Goal: Task Accomplishment & Management: Use online tool/utility

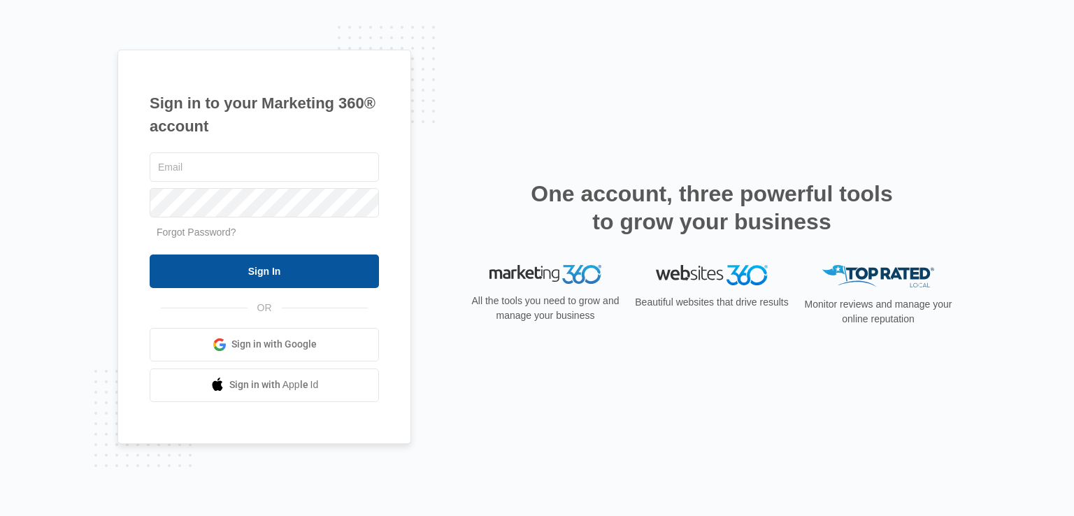
type input "[EMAIL_ADDRESS][DOMAIN_NAME]"
click at [260, 274] on input "Sign In" at bounding box center [264, 271] width 229 height 34
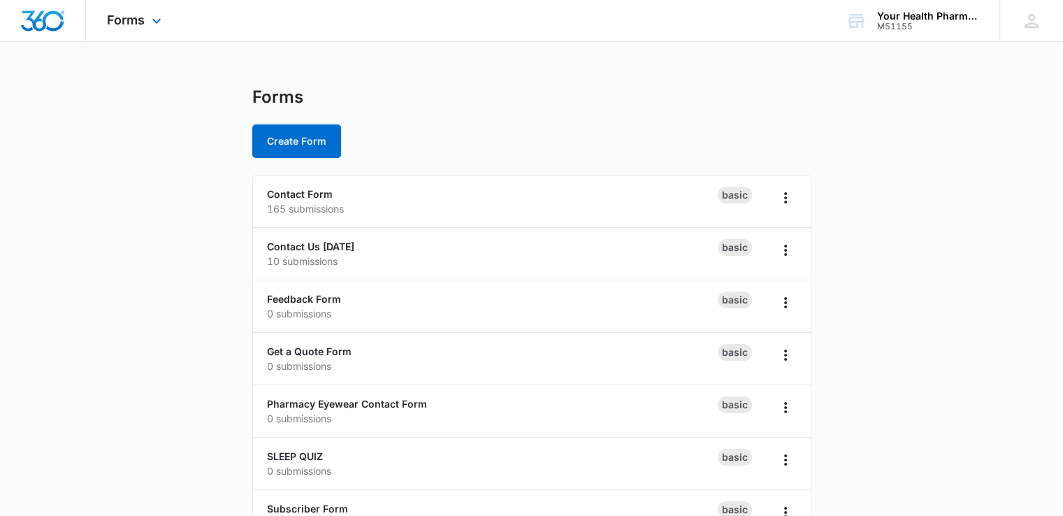
click at [150, 13] on div "Forms Apps Reputation Websites Forms CRM Email Social Payments POS Content Ads …" at bounding box center [136, 20] width 100 height 41
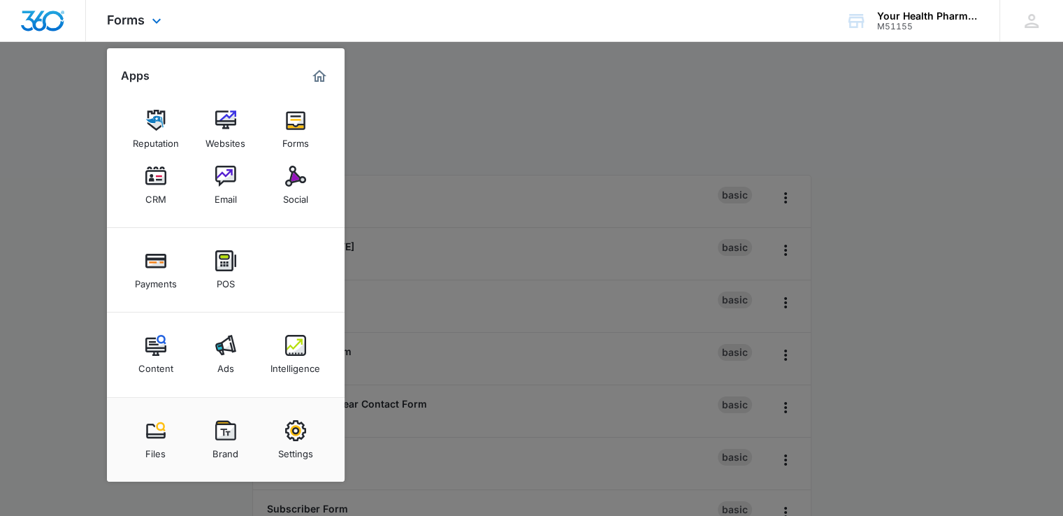
click at [324, 192] on div "Reputation Websites Forms CRM Email Social" at bounding box center [226, 157] width 238 height 140
click at [303, 196] on div "Social" at bounding box center [295, 196] width 25 height 18
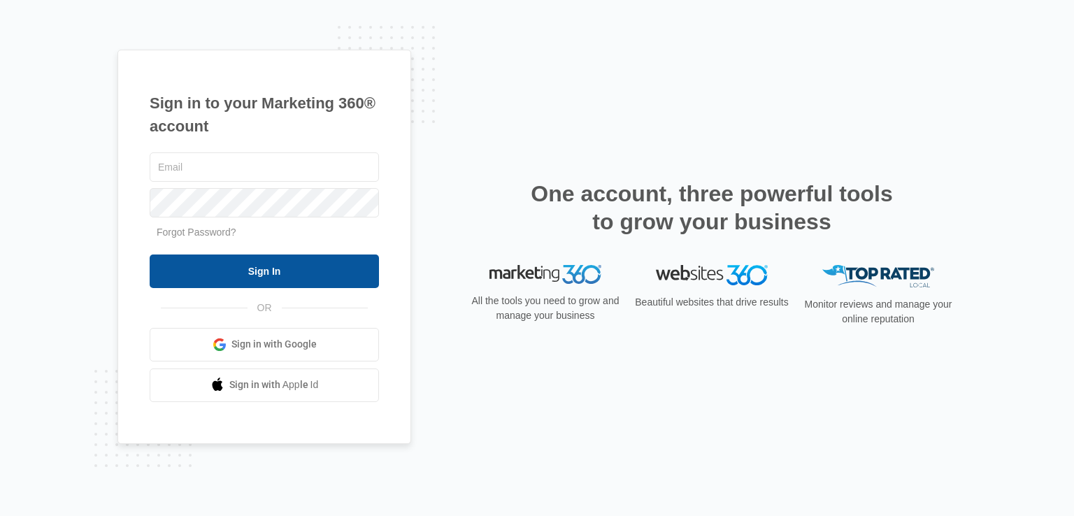
type input "[EMAIL_ADDRESS][DOMAIN_NAME]"
click at [266, 254] on input "Sign In" at bounding box center [264, 271] width 229 height 34
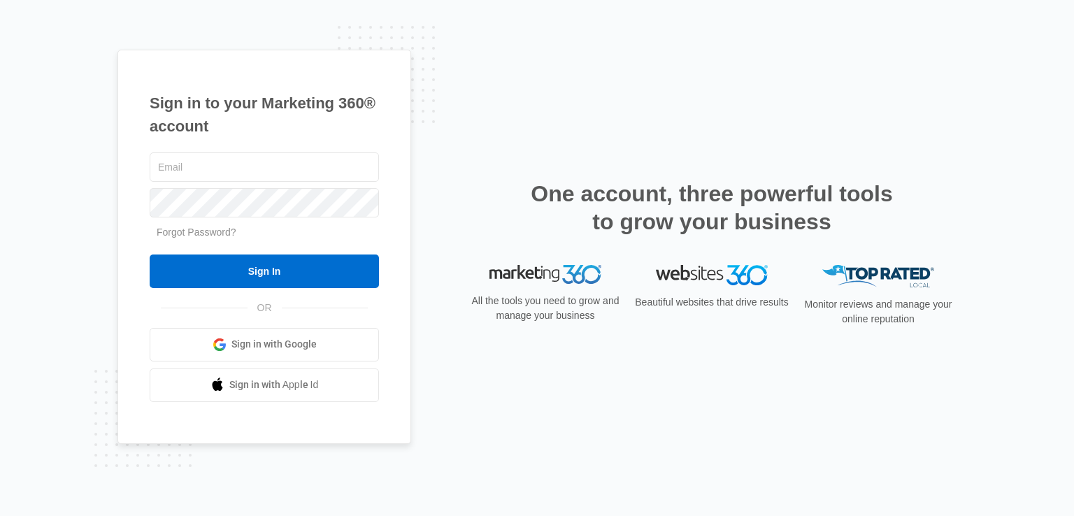
type input "shizune022@gmail.com"
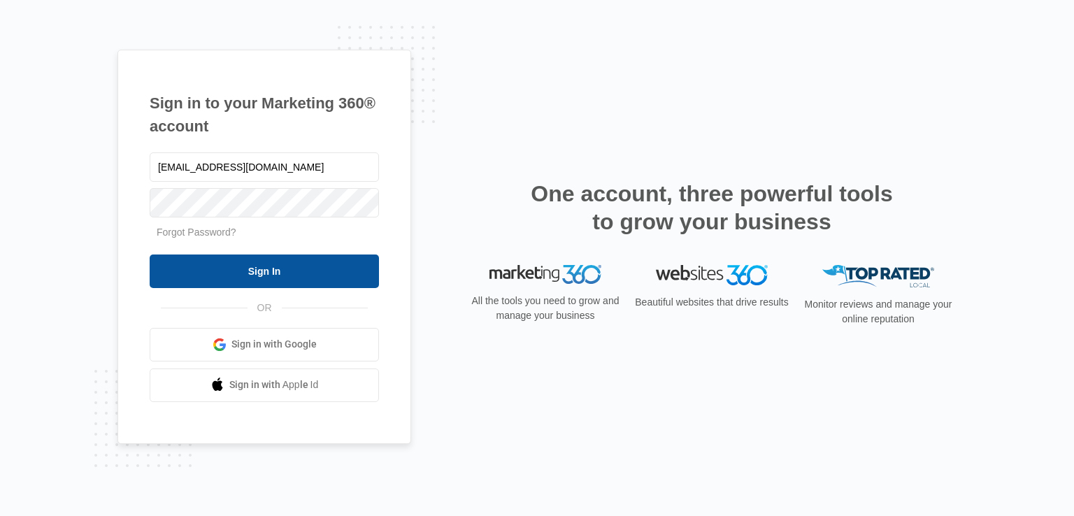
drag, startPoint x: 324, startPoint y: 300, endPoint x: 324, endPoint y: 267, distance: 32.9
click at [327, 287] on div "shizune022@gmail.com Forgot Password? Sign In OR Sign in with Google Sign in wi…" at bounding box center [264, 276] width 229 height 252
click at [324, 269] on input "Sign In" at bounding box center [264, 271] width 229 height 34
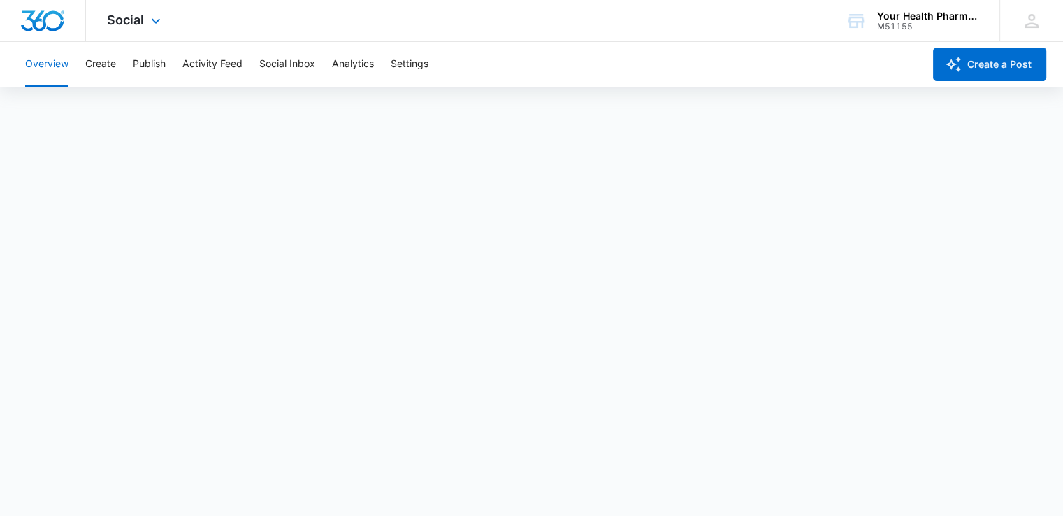
click at [150, 15] on div "Social Apps Reputation Websites Forms CRM Email Social Payments POS Content Ads…" at bounding box center [135, 20] width 99 height 41
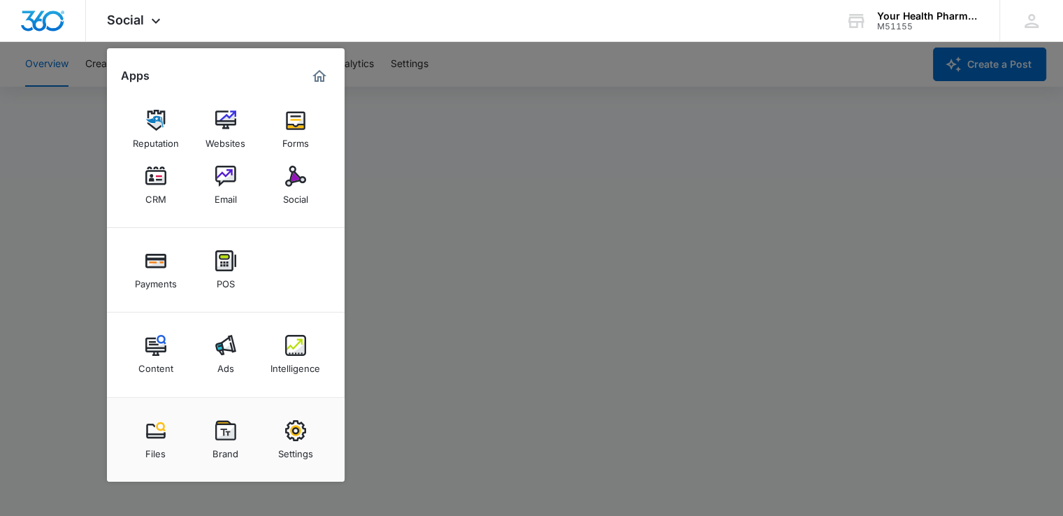
drag, startPoint x: 475, startPoint y: 202, endPoint x: 470, endPoint y: 215, distance: 14.2
click at [470, 215] on div at bounding box center [531, 258] width 1063 height 516
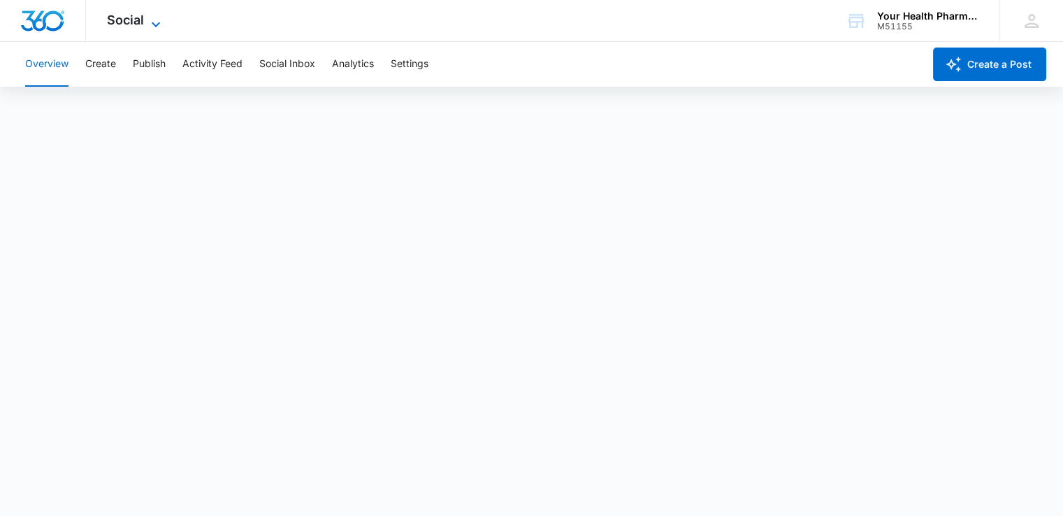
click at [156, 18] on icon at bounding box center [155, 24] width 17 height 17
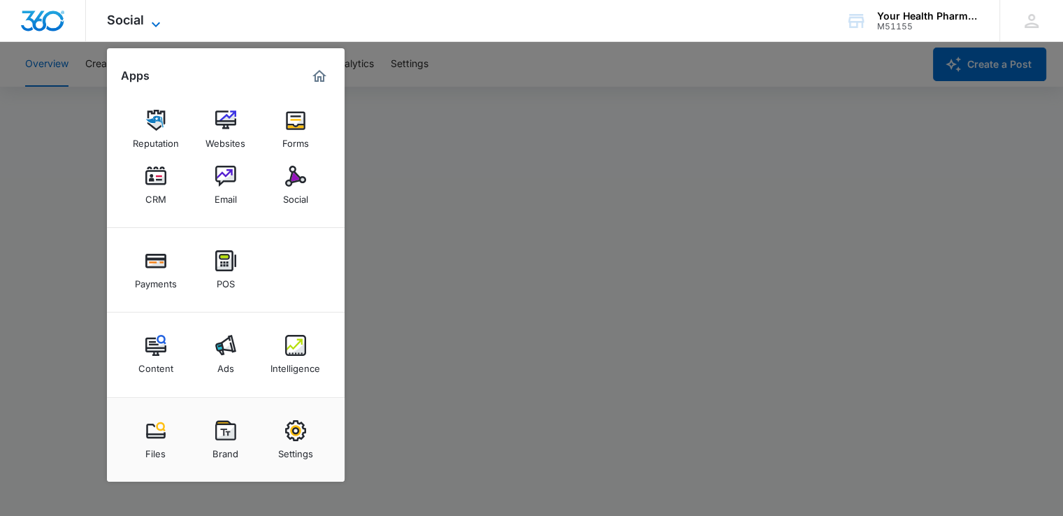
click at [154, 18] on icon at bounding box center [155, 24] width 17 height 17
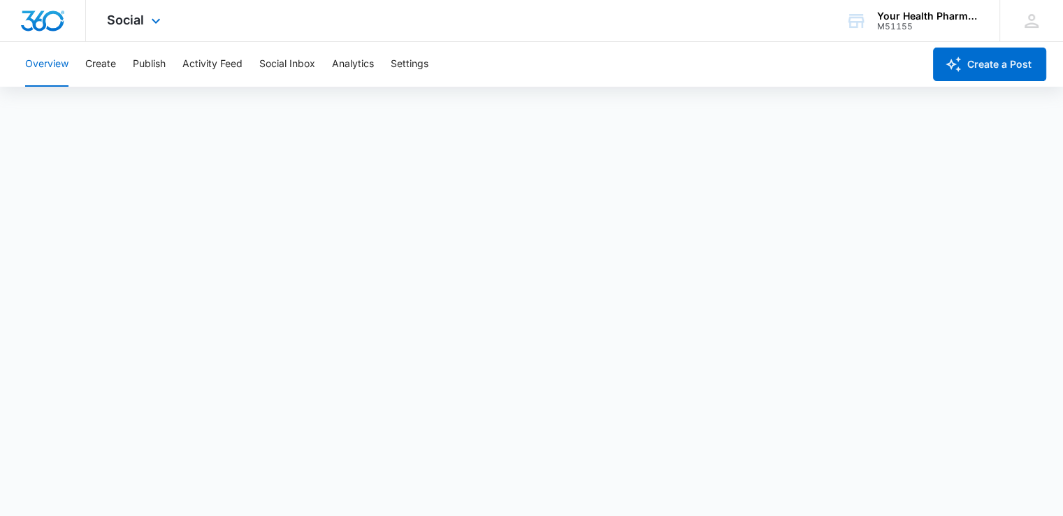
click at [154, 29] on div "Social Apps Reputation Websites Forms CRM Email Social Payments POS Content Ads…" at bounding box center [135, 20] width 99 height 41
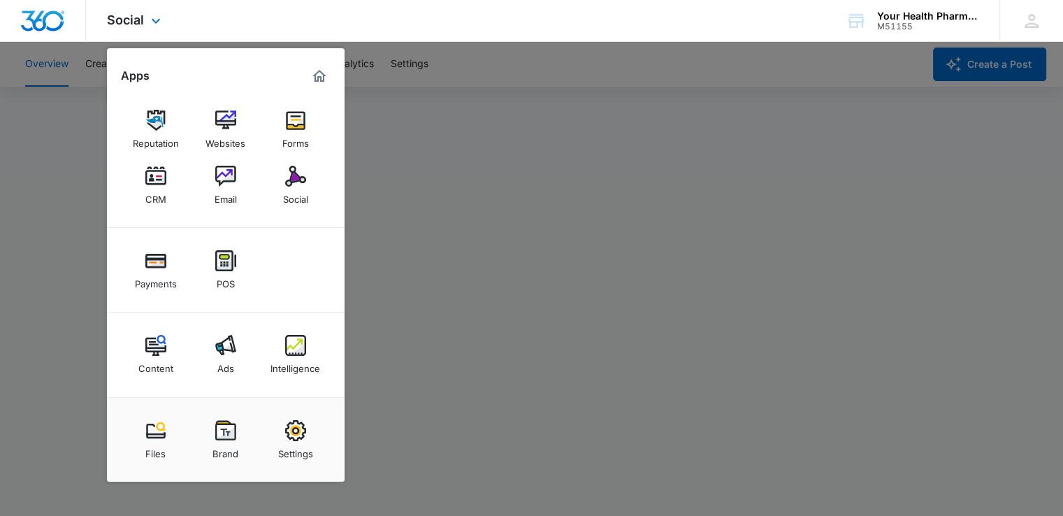
click at [154, 29] on div "Social Apps Reputation Websites Forms CRM Email Social Payments POS Content Ads…" at bounding box center [135, 20] width 99 height 41
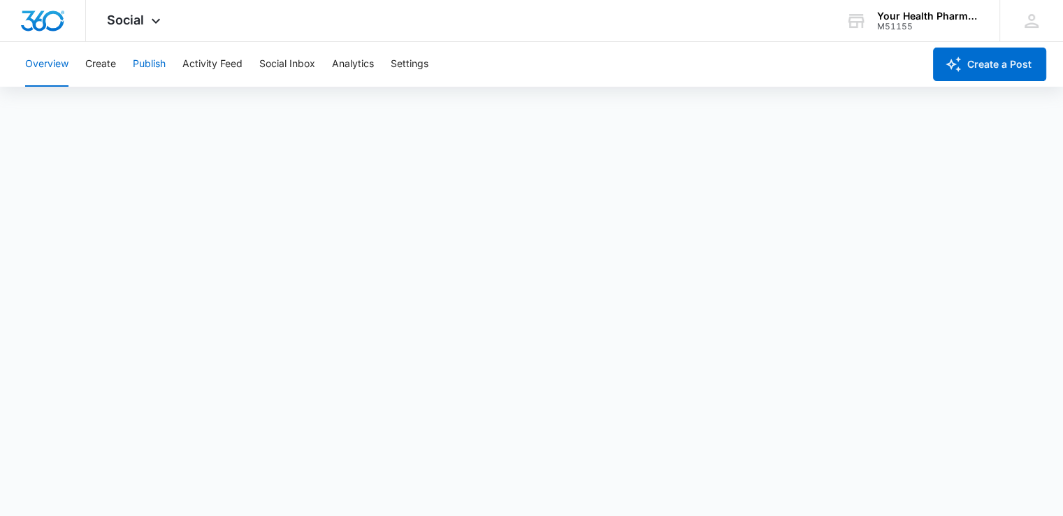
click at [143, 73] on button "Publish" at bounding box center [149, 64] width 33 height 45
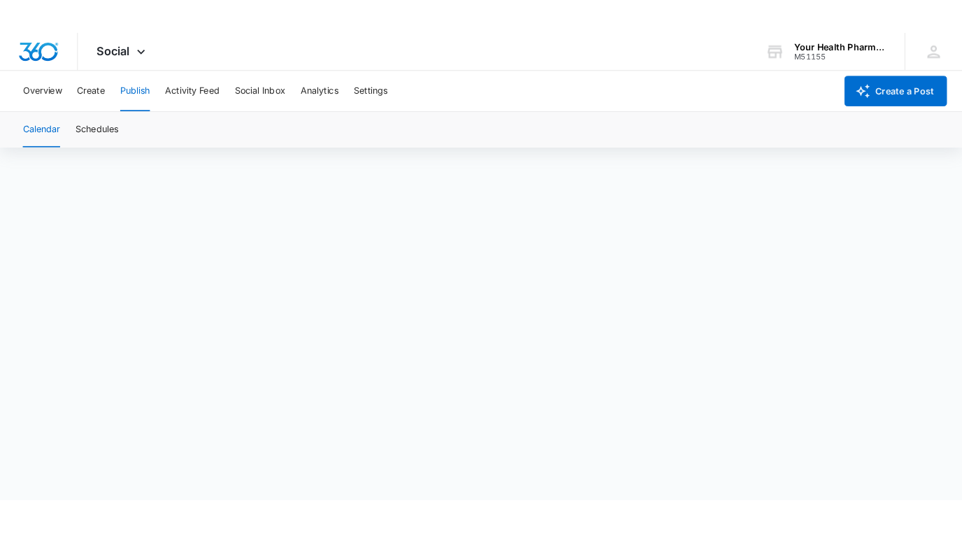
scroll to position [10, 0]
